Goal: Navigation & Orientation: Find specific page/section

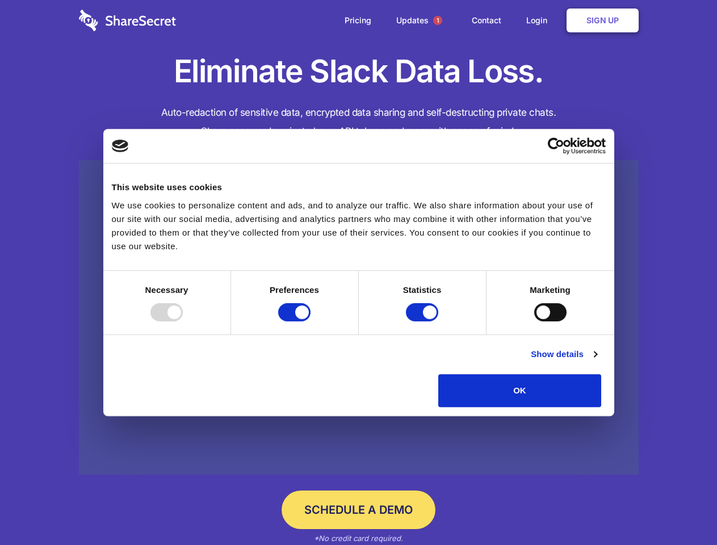
click at [183, 322] on div at bounding box center [167, 312] width 32 height 18
click at [311, 322] on input "Preferences" at bounding box center [294, 312] width 32 height 18
checkbox input "false"
click at [424, 322] on input "Statistics" at bounding box center [422, 312] width 32 height 18
checkbox input "false"
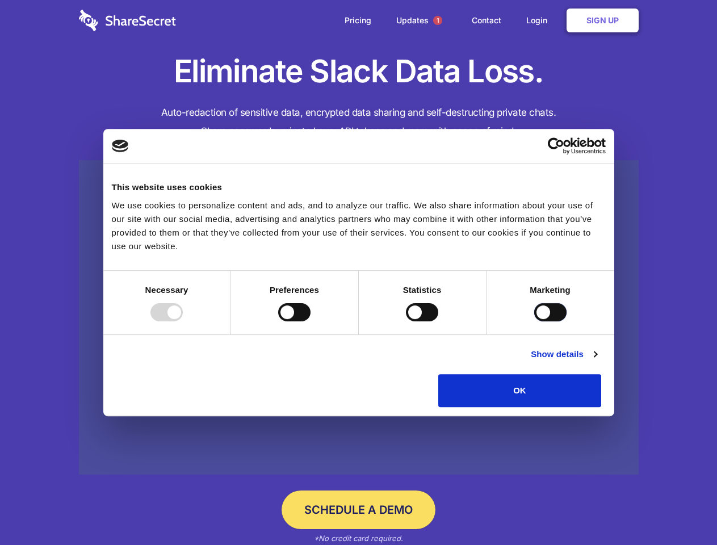
click at [535, 322] on input "Marketing" at bounding box center [551, 312] width 32 height 18
checkbox input "true"
click at [597, 361] on link "Show details" at bounding box center [564, 355] width 66 height 14
click at [0, 0] on li "Necessary 7 Necessary cookies help make a website usable by enabling basic func…" at bounding box center [0, 0] width 0 height 0
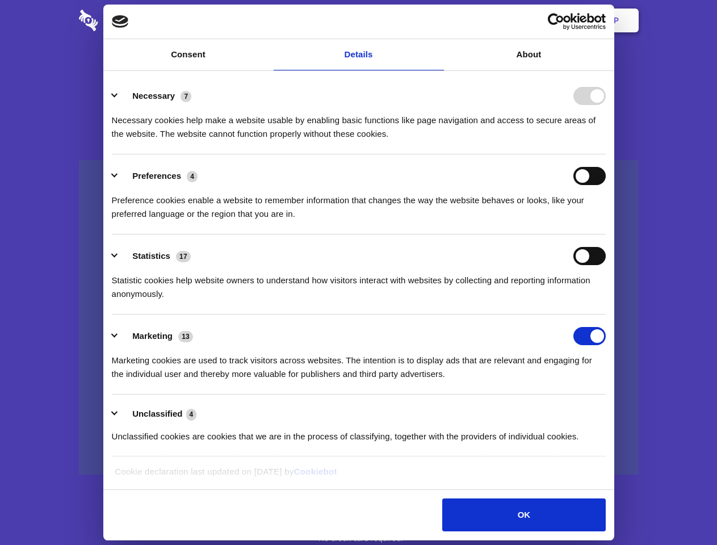
click at [437, 20] on span "1" at bounding box center [437, 20] width 9 height 9
